Goal: Task Accomplishment & Management: Manage account settings

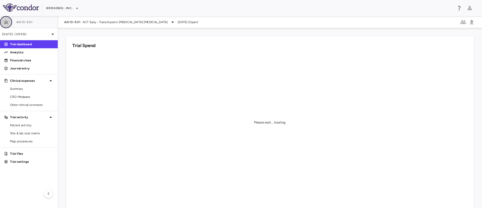
click at [5, 22] on icon "button" at bounding box center [6, 22] width 4 height 4
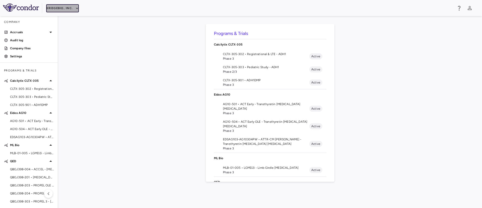
click at [75, 7] on icon "button" at bounding box center [77, 8] width 5 height 5
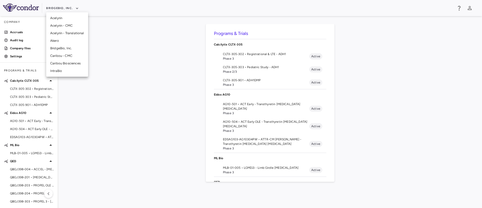
click at [65, 46] on li "BridgeBio, Inc." at bounding box center [67, 48] width 42 height 8
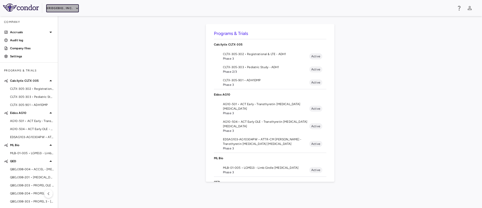
click at [76, 9] on icon "button" at bounding box center [77, 8] width 5 height 5
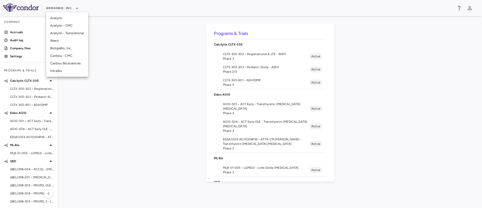
click at [72, 66] on li "Caribou Biosciences" at bounding box center [67, 63] width 42 height 8
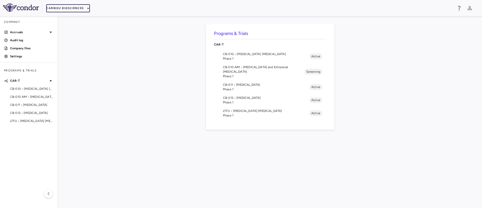
click at [76, 10] on button "Caribou Biosciences" at bounding box center [68, 8] width 44 height 8
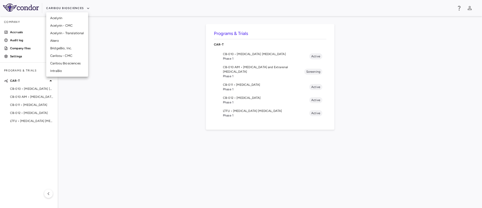
click at [61, 47] on li "BridgeBio, Inc." at bounding box center [67, 48] width 42 height 8
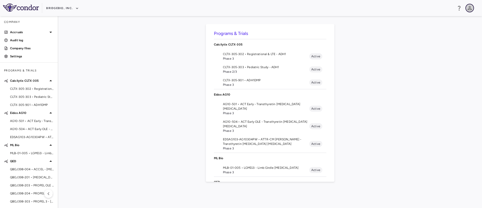
click at [468, 8] on icon "button" at bounding box center [470, 8] width 6 height 6
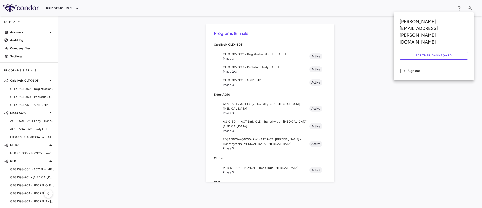
click at [429, 111] on div at bounding box center [241, 104] width 482 height 208
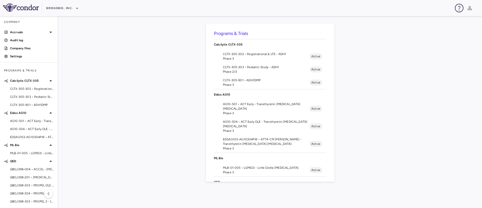
click at [459, 10] on icon "button" at bounding box center [459, 8] width 3 height 5
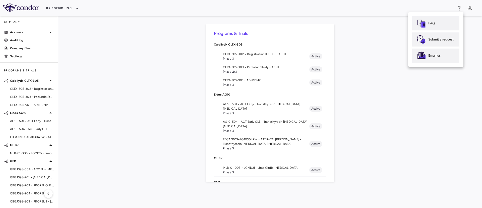
click at [398, 55] on div at bounding box center [241, 104] width 482 height 208
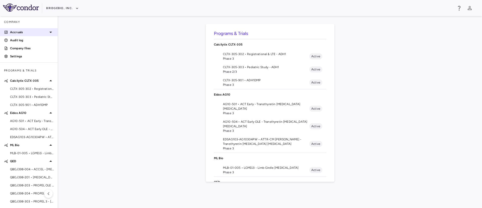
click at [48, 31] on icon at bounding box center [51, 32] width 6 height 6
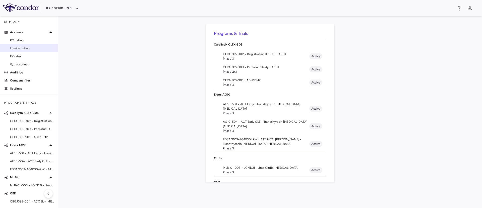
click at [16, 52] on link "Invoice listing" at bounding box center [29, 48] width 58 height 8
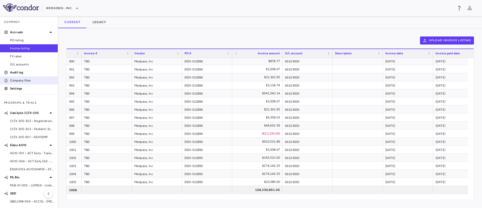
click at [27, 79] on p "Company files" at bounding box center [32, 80] width 44 height 5
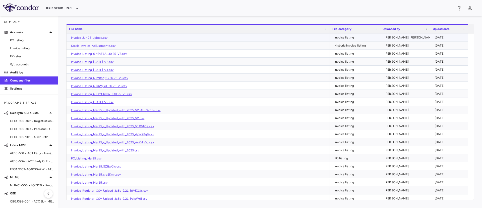
click at [95, 37] on link "Invoice_Jun25_Upload.csv" at bounding box center [89, 38] width 37 height 4
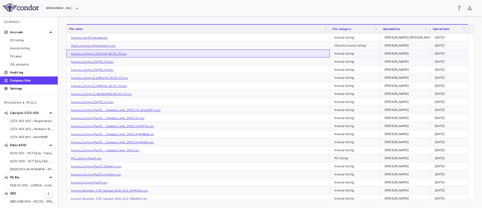
click at [97, 53] on link "Invoice_Listing_6_tEvF1Ai.30.25_V5.csv" at bounding box center [99, 54] width 56 height 4
click at [26, 48] on span "Invoice listing" at bounding box center [32, 48] width 44 height 5
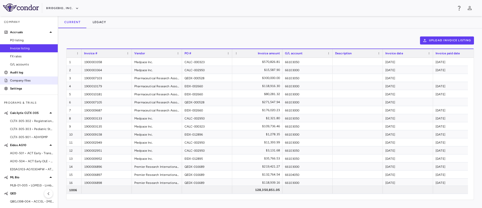
click at [17, 80] on p "Company files" at bounding box center [32, 80] width 44 height 5
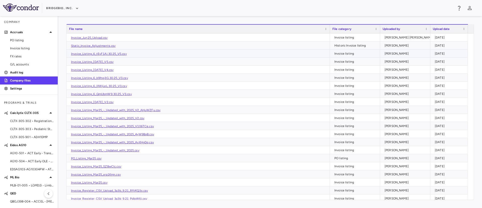
click at [117, 53] on link "Invoice_Listing_6_tEvF1Ai.30.25_V5.csv" at bounding box center [99, 54] width 56 height 4
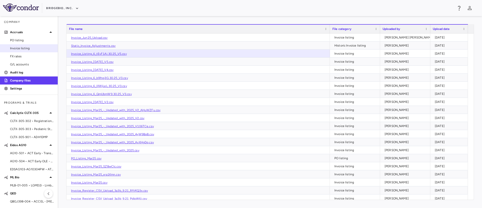
click at [15, 49] on span "Invoice listing" at bounding box center [32, 48] width 44 height 5
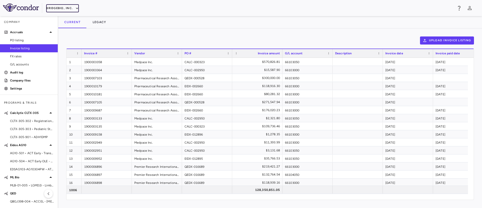
click at [73, 9] on button "BridgeBio, Inc." at bounding box center [62, 8] width 33 height 8
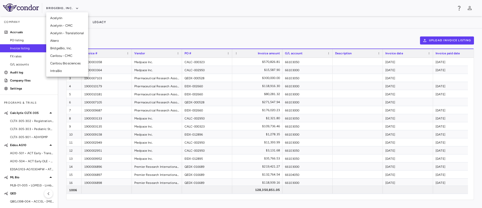
click at [58, 63] on li "Caribou Biosciences" at bounding box center [67, 63] width 42 height 8
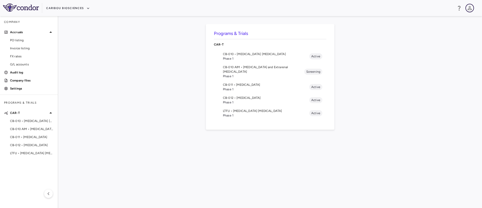
click at [469, 7] on icon "button" at bounding box center [470, 8] width 4 height 4
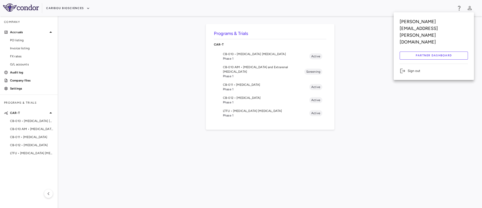
click at [438, 51] on button "Partner Dashboard" at bounding box center [434, 55] width 68 height 8
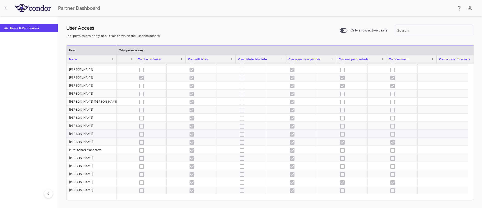
scroll to position [0, 603]
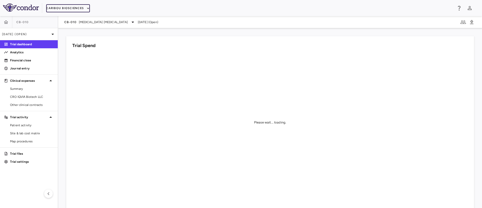
click at [76, 7] on button "Caribou Biosciences" at bounding box center [68, 8] width 44 height 8
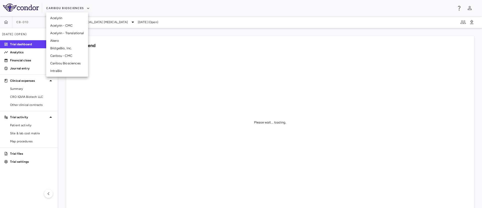
click at [60, 50] on li "BridgeBio, Inc." at bounding box center [67, 48] width 42 height 8
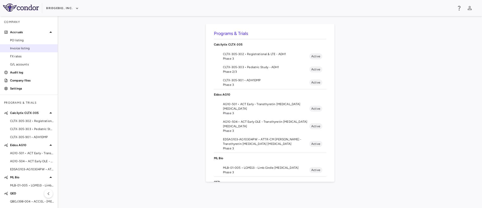
click at [15, 48] on span "Invoice listing" at bounding box center [32, 48] width 44 height 5
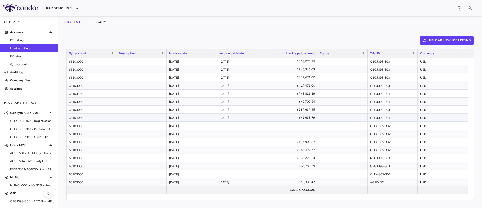
scroll to position [1716, 0]
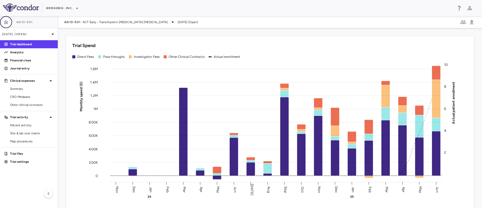
click at [6, 23] on icon "button" at bounding box center [6, 22] width 4 height 4
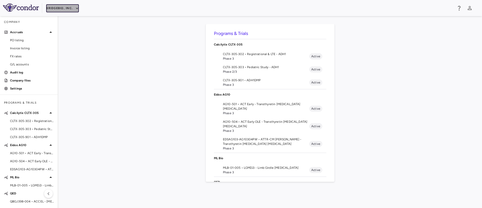
click at [75, 6] on icon "button" at bounding box center [77, 8] width 5 height 5
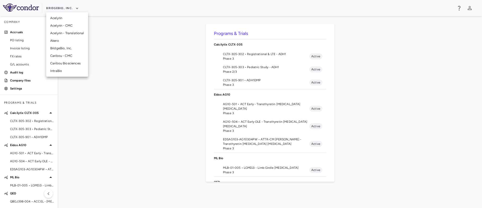
click at [61, 65] on li "Caribou Biosciences" at bounding box center [67, 63] width 42 height 8
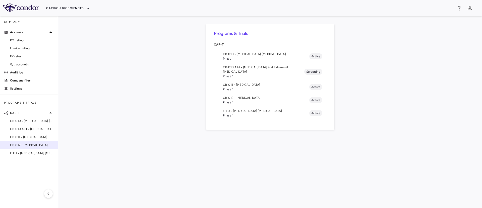
click at [30, 146] on span "CB-012 • [MEDICAL_DATA]" at bounding box center [32, 145] width 44 height 5
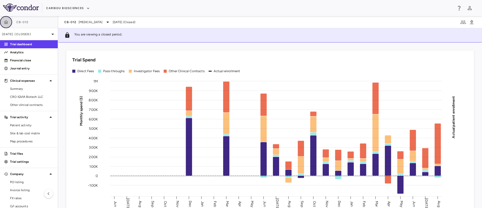
click at [5, 20] on icon "button" at bounding box center [6, 22] width 5 height 5
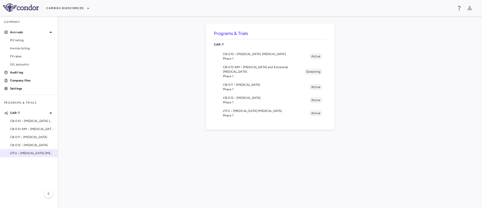
click at [23, 155] on span "LTFU • [MEDICAL_DATA] [MEDICAL_DATA]" at bounding box center [32, 153] width 44 height 5
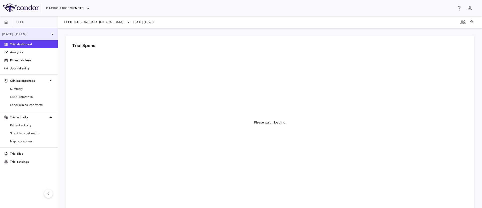
click at [47, 34] on p "Aug 2025 (Open)" at bounding box center [26, 34] width 48 height 5
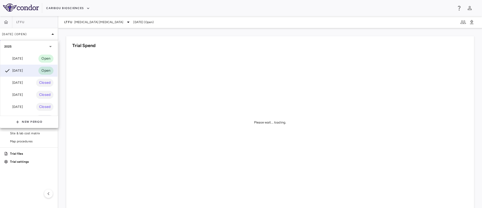
click at [98, 91] on div at bounding box center [241, 104] width 482 height 208
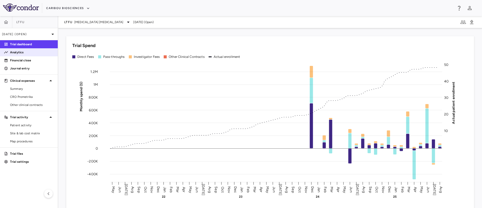
click at [20, 53] on p "Analytics" at bounding box center [32, 52] width 44 height 5
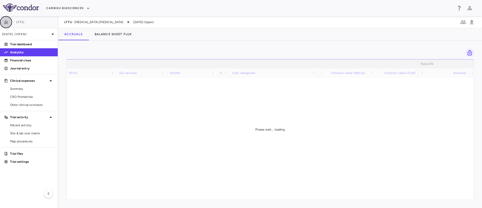
click at [6, 24] on icon "button" at bounding box center [6, 22] width 5 height 5
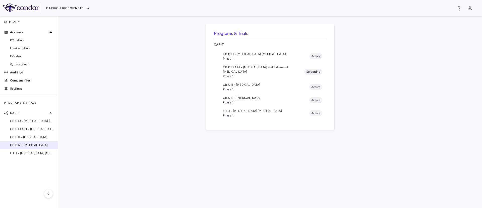
click at [28, 145] on span "CB-012 • [MEDICAL_DATA]" at bounding box center [32, 145] width 44 height 5
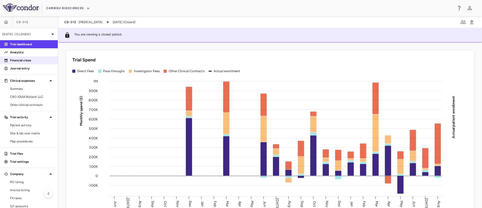
click at [16, 60] on p "Financial close" at bounding box center [32, 60] width 44 height 5
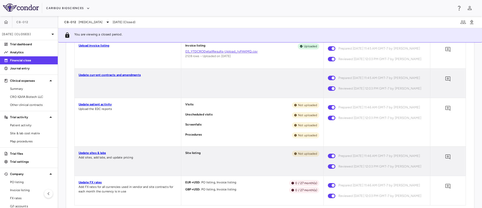
scroll to position [491, 0]
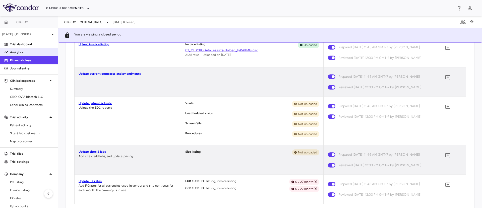
click at [17, 51] on p "Analytics" at bounding box center [32, 52] width 44 height 5
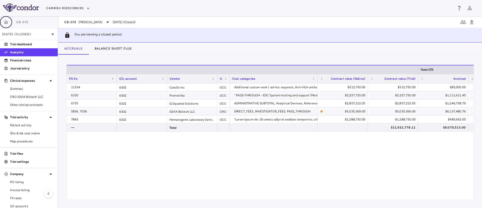
click at [6, 22] on icon "button" at bounding box center [6, 22] width 4 height 4
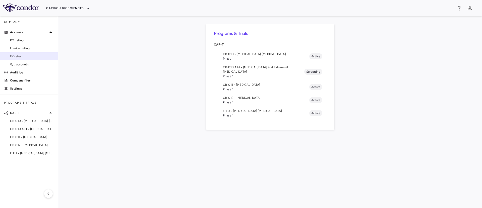
click at [16, 56] on span "FX rates" at bounding box center [32, 56] width 44 height 5
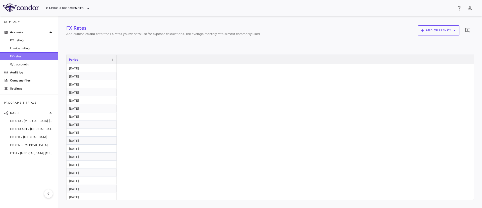
click at [17, 58] on span "FX rates" at bounding box center [32, 56] width 44 height 5
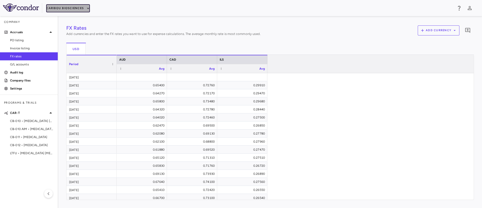
click at [82, 7] on button "Caribou Biosciences" at bounding box center [68, 8] width 44 height 8
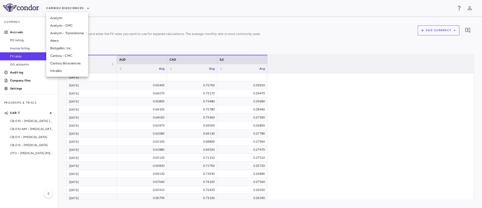
click at [62, 49] on li "BridgeBio, Inc." at bounding box center [67, 48] width 42 height 8
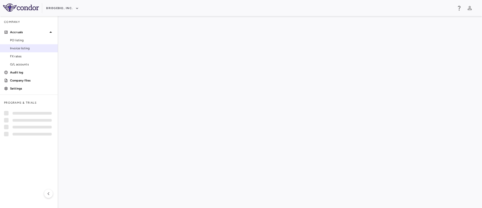
click at [18, 49] on span "Invoice listing" at bounding box center [32, 48] width 44 height 5
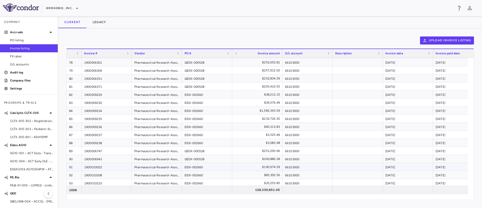
scroll to position [630, 0]
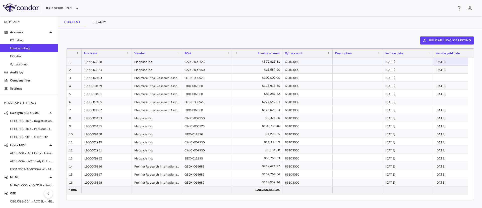
drag, startPoint x: 470, startPoint y: 183, endPoint x: 443, endPoint y: 56, distance: 130.4
click at [443, 56] on div "Invoice # Vendor PO # 27" at bounding box center [270, 123] width 407 height 151
click at [265, 36] on div "Upload invoice listing Drag here to set row groups Drag here to set column labe…" at bounding box center [270, 117] width 424 height 179
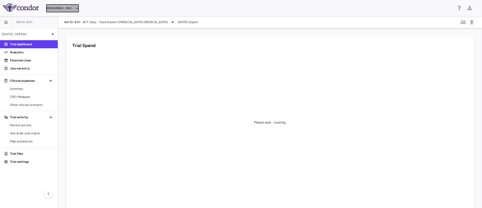
click at [68, 8] on button "BridgeBio, Inc." at bounding box center [62, 8] width 33 height 8
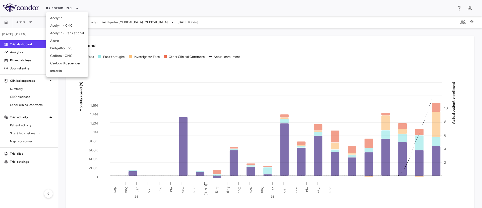
click at [61, 64] on li "Caribou Biosciences" at bounding box center [67, 63] width 42 height 8
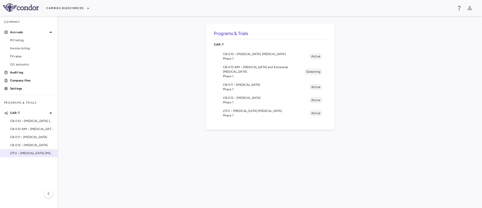
click at [23, 152] on span "LTFU • [MEDICAL_DATA] [MEDICAL_DATA]" at bounding box center [32, 153] width 44 height 5
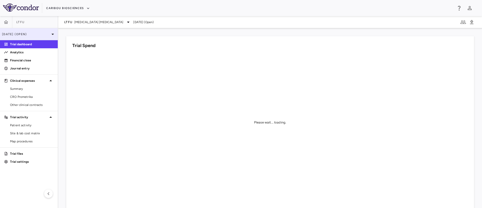
click at [50, 34] on icon at bounding box center [53, 34] width 6 height 6
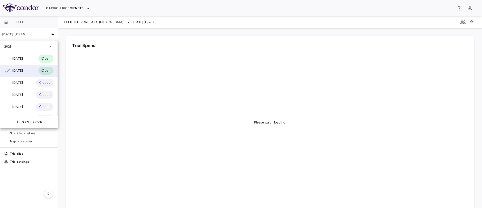
click at [5, 24] on div at bounding box center [241, 104] width 482 height 208
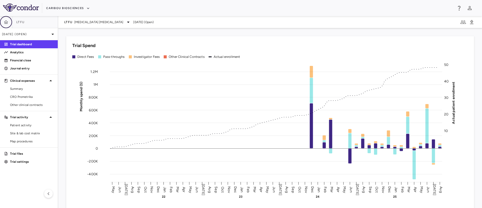
click at [5, 23] on icon "button" at bounding box center [6, 22] width 4 height 4
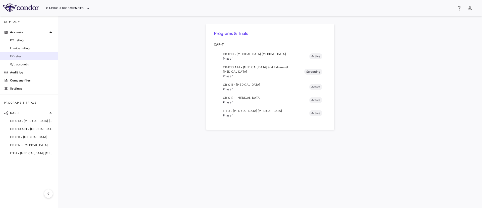
click at [17, 58] on span "FX rates" at bounding box center [32, 56] width 44 height 5
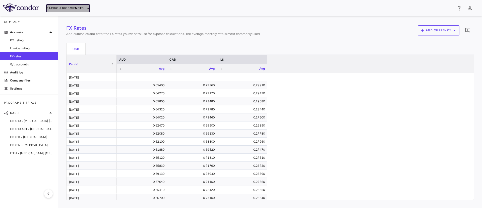
click at [86, 8] on icon "button" at bounding box center [88, 8] width 5 height 5
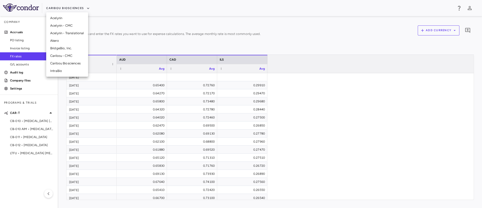
click at [71, 62] on li "Caribou Biosciences" at bounding box center [67, 63] width 42 height 8
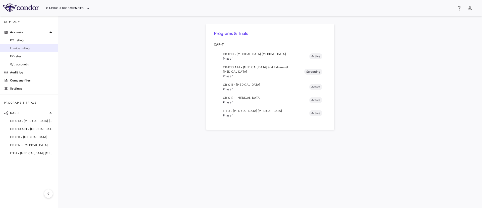
click at [19, 47] on span "Invoice listing" at bounding box center [32, 48] width 44 height 5
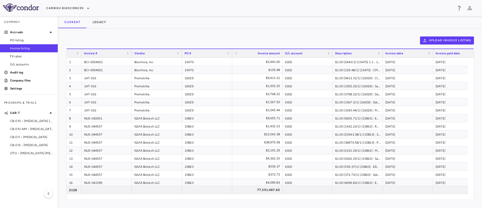
click at [254, 26] on div "Current Legacy" at bounding box center [270, 22] width 424 height 12
click at [16, 59] on link "FX rates" at bounding box center [29, 56] width 58 height 8
